Goal: Subscribe to service/newsletter

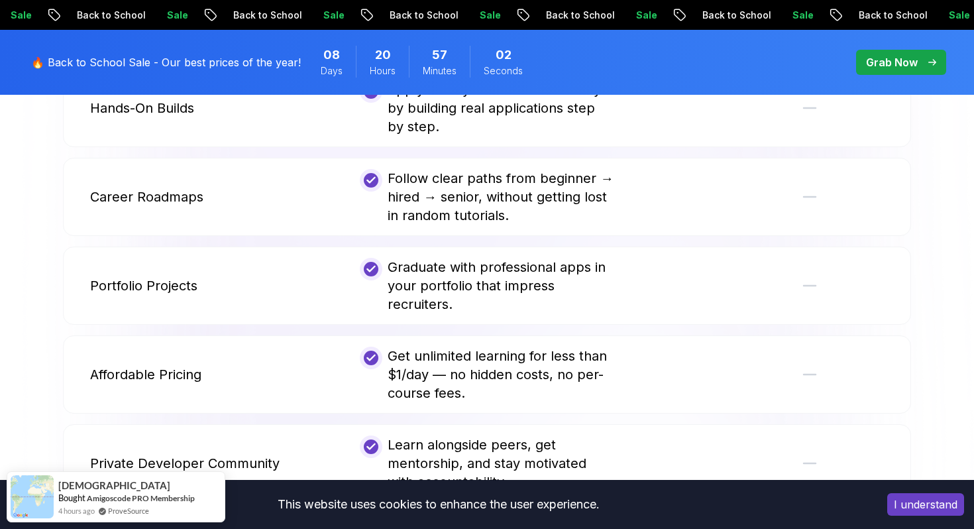
scroll to position [2961, 0]
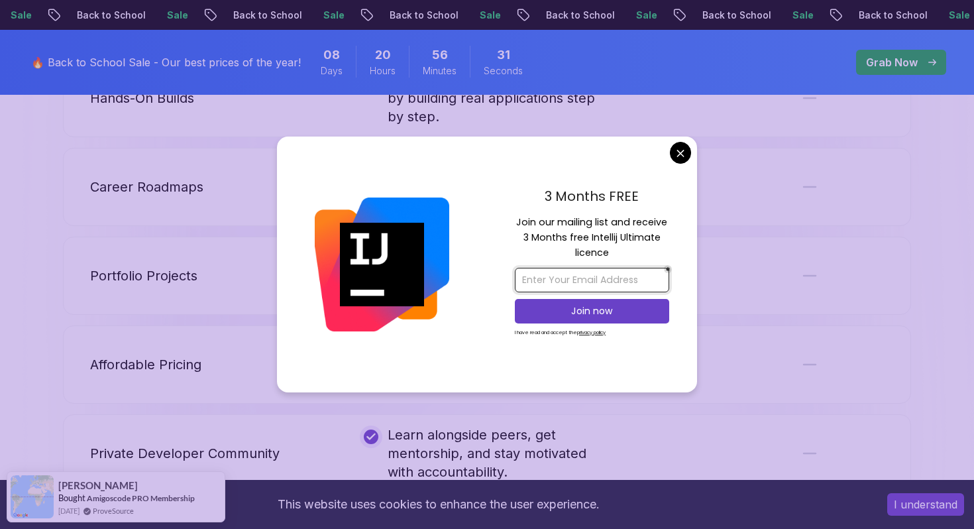
click at [574, 282] on input "email" at bounding box center [592, 280] width 154 height 25
type input "[EMAIL_ADDRESS][DOMAIN_NAME]"
click at [564, 309] on p "Join now" at bounding box center [591, 310] width 125 height 13
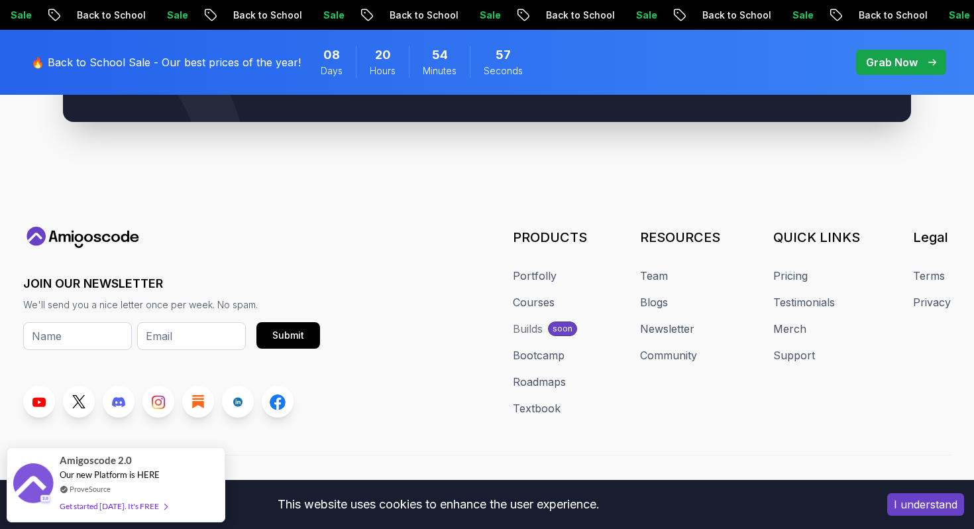
scroll to position [5118, 0]
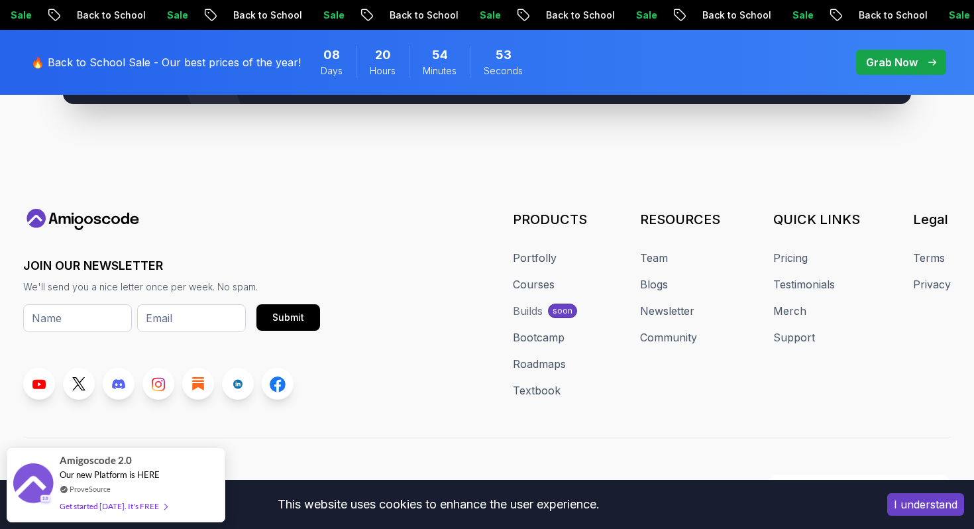
click at [904, 505] on button "I understand" at bounding box center [925, 504] width 77 height 23
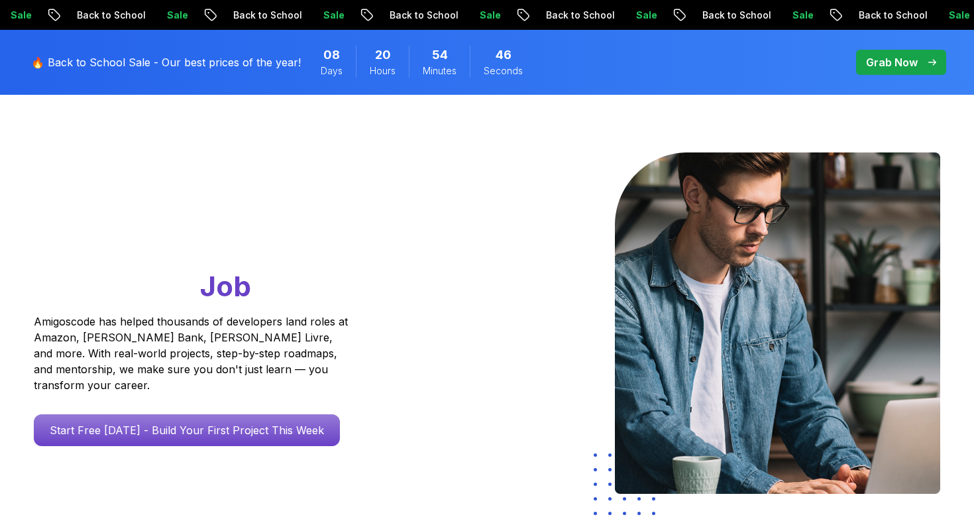
scroll to position [0, 0]
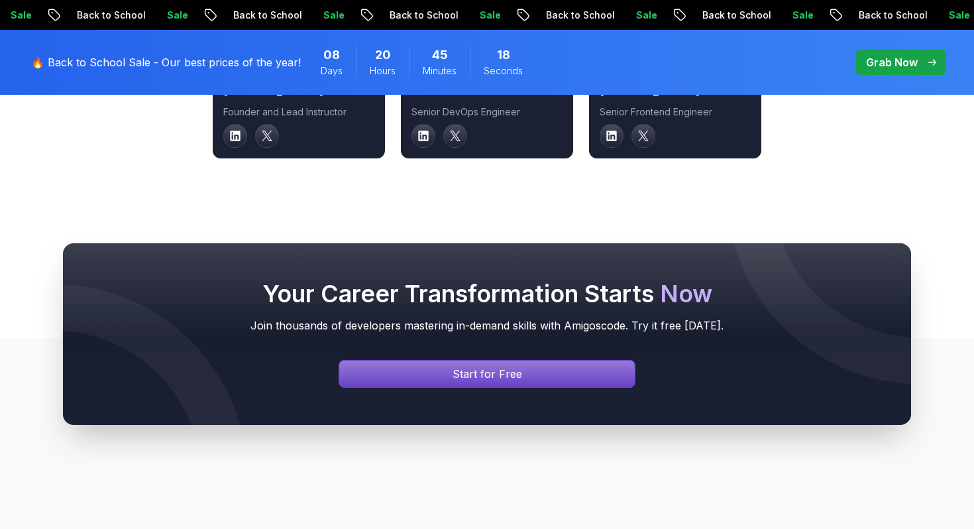
scroll to position [4786, 0]
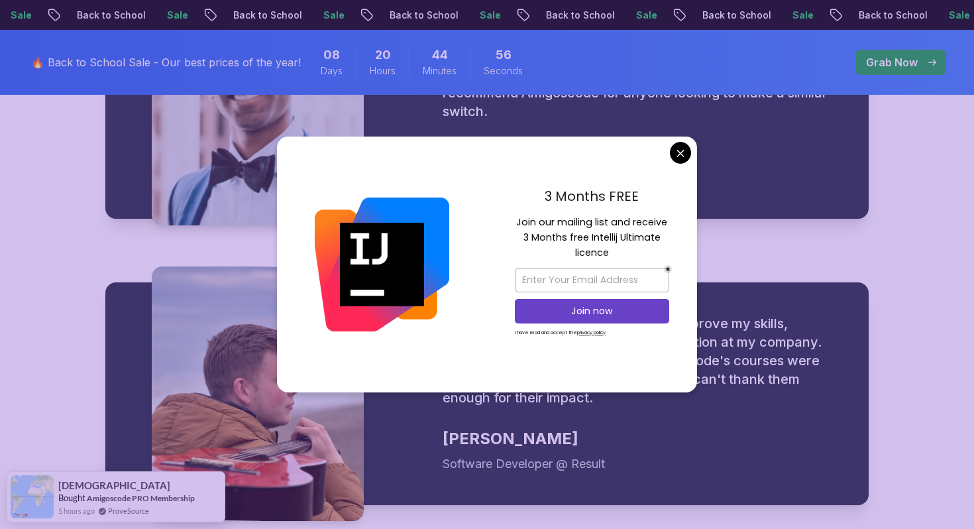
scroll to position [1782, 0]
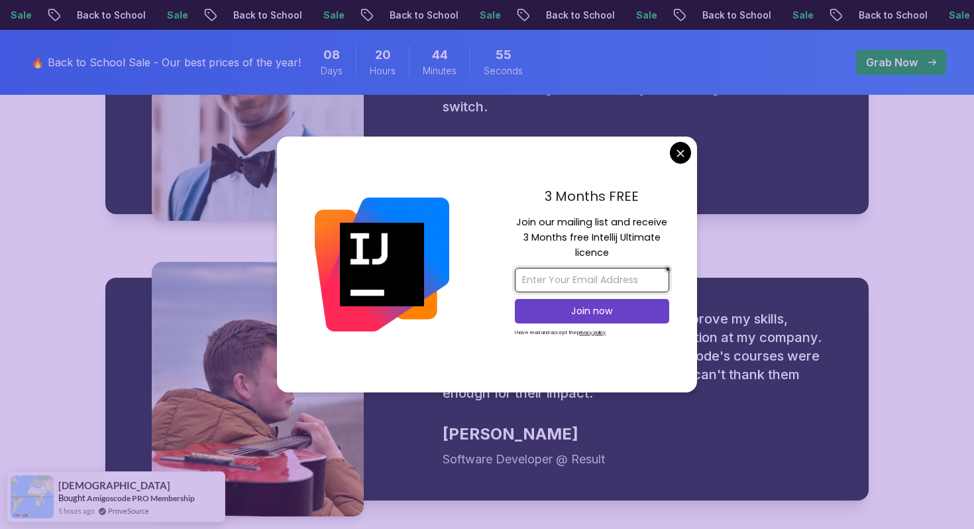
click at [549, 276] on input "email" at bounding box center [592, 280] width 154 height 25
type input "[EMAIL_ADDRESS][DOMAIN_NAME]"
click at [570, 317] on button "Join now" at bounding box center [592, 311] width 154 height 25
